Goal: Check status: Check status

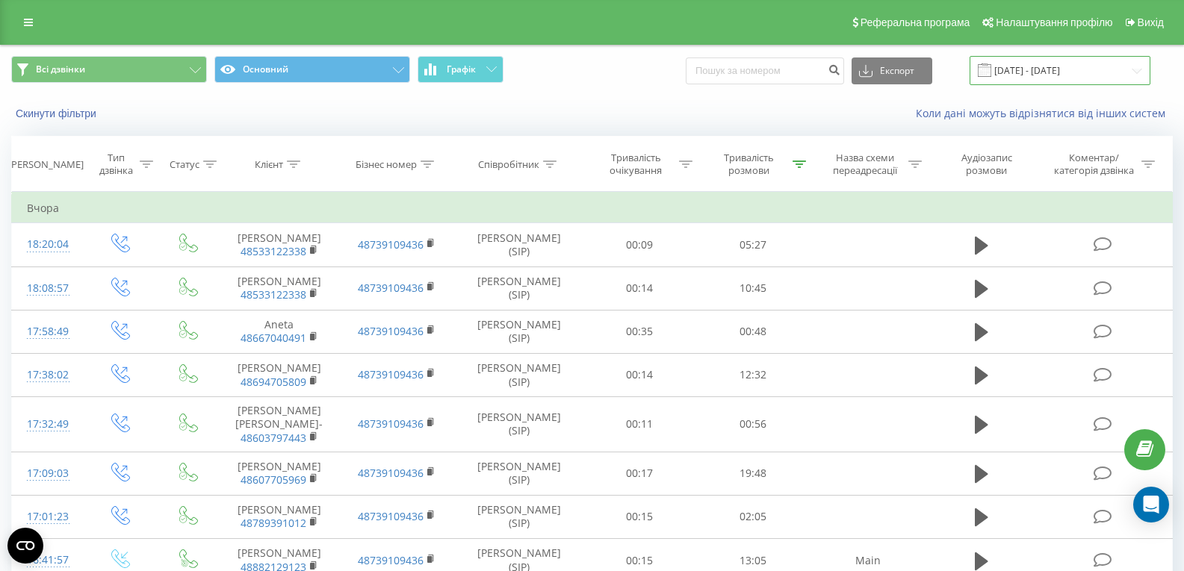
click at [1059, 60] on input "[DATE] - [DATE]" at bounding box center [1060, 70] width 181 height 29
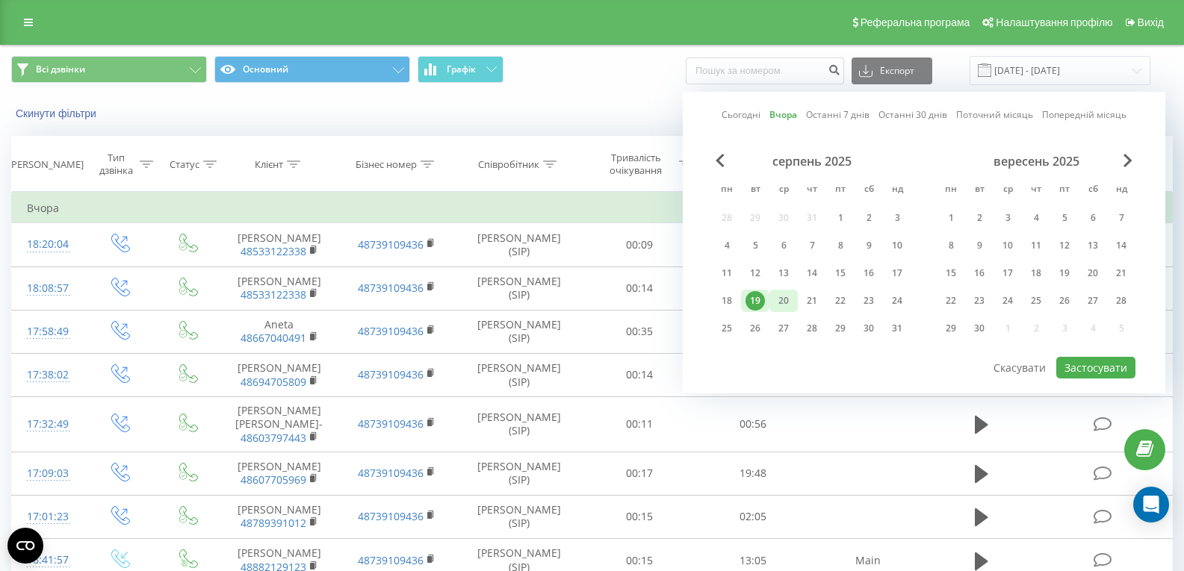
click at [782, 297] on div "20" at bounding box center [783, 300] width 19 height 19
click at [1074, 371] on button "Застосувати" at bounding box center [1095, 368] width 79 height 22
type input "[DATE] - [DATE]"
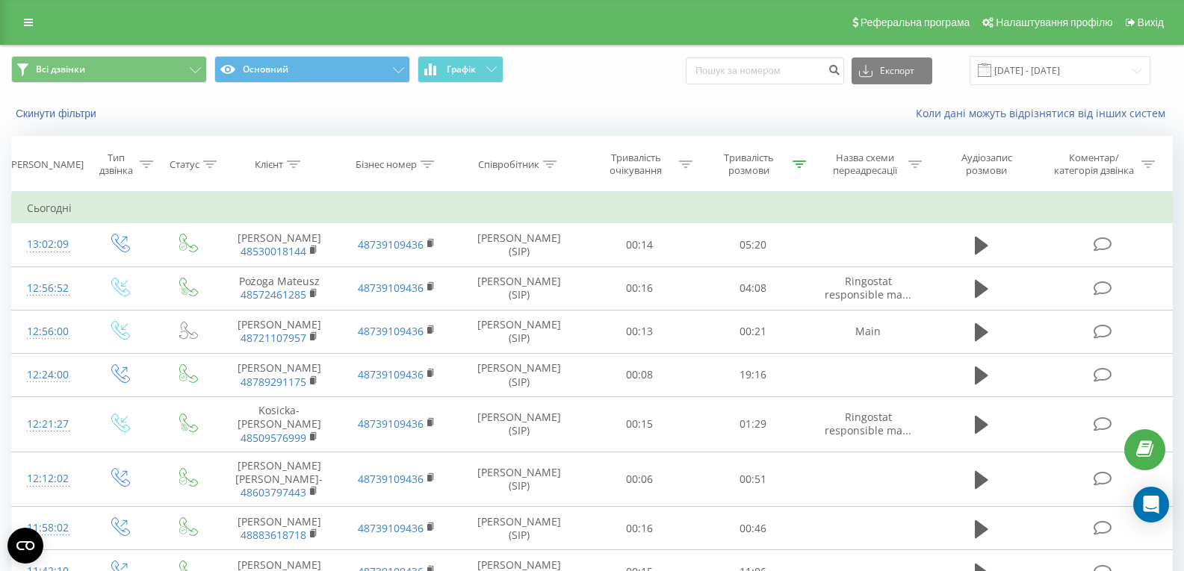
scroll to position [473, 0]
